Goal: Information Seeking & Learning: Learn about a topic

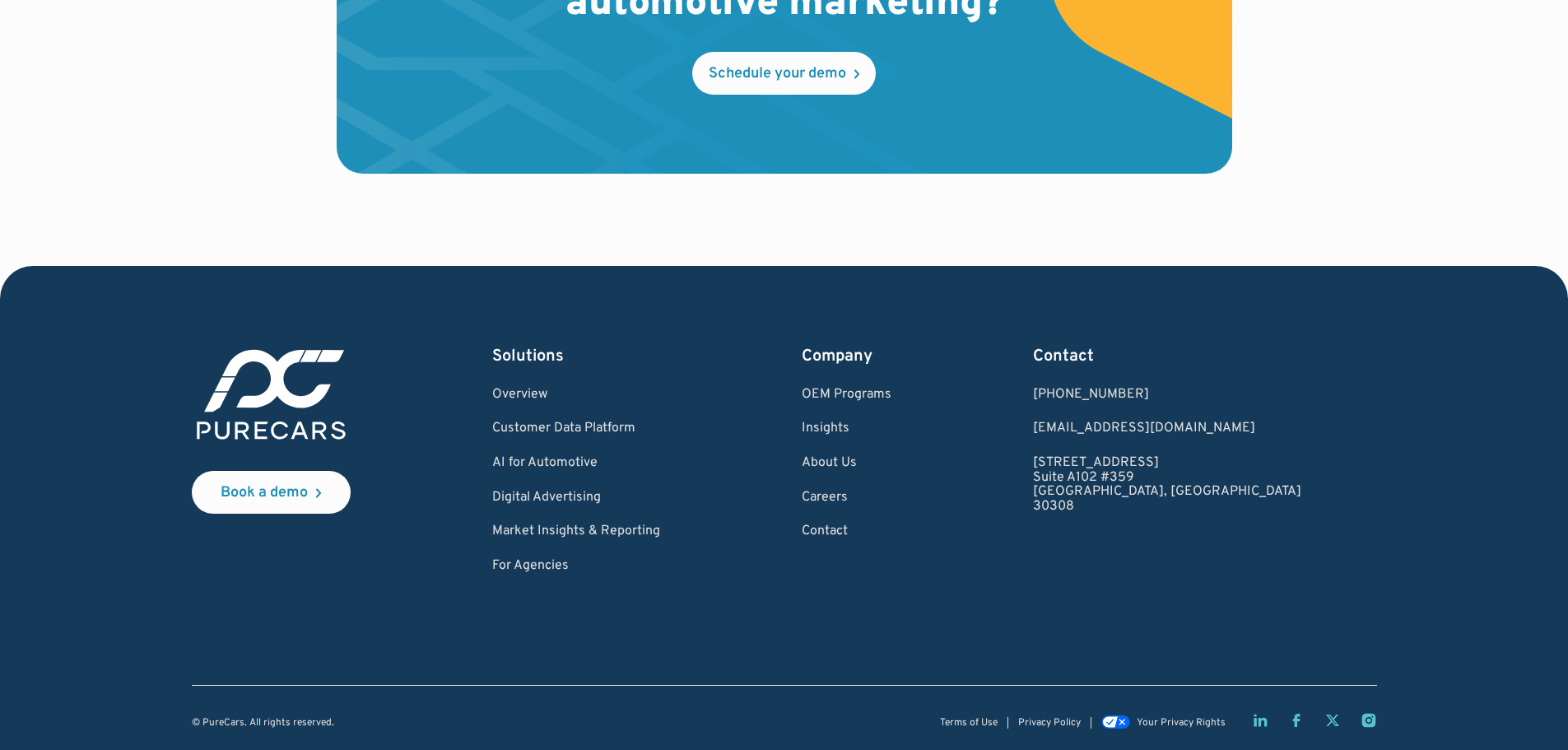
scroll to position [4879, 0]
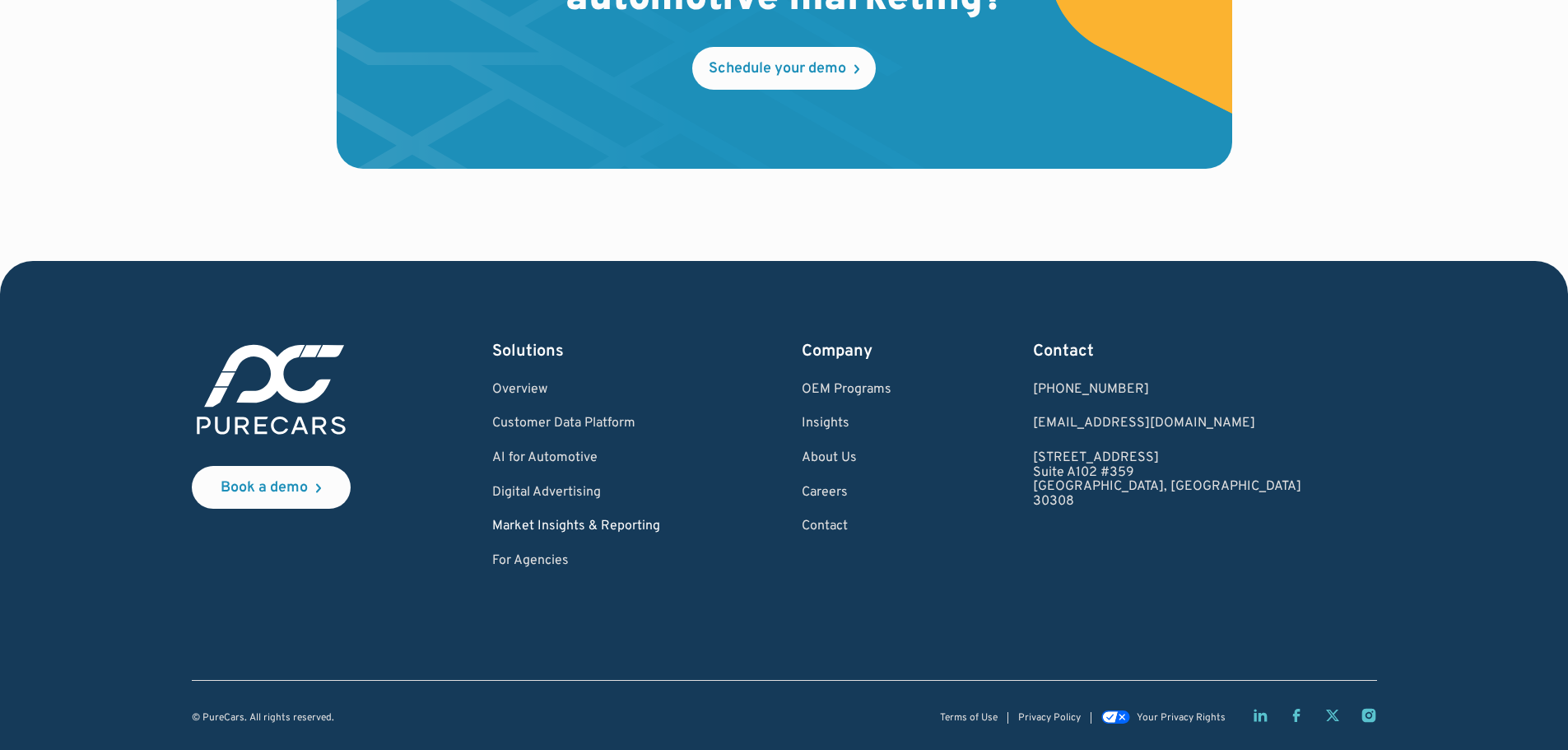
click at [600, 526] on link "Market Insights & Reporting" at bounding box center [576, 526] width 168 height 15
